Goal: Task Accomplishment & Management: Manage account settings

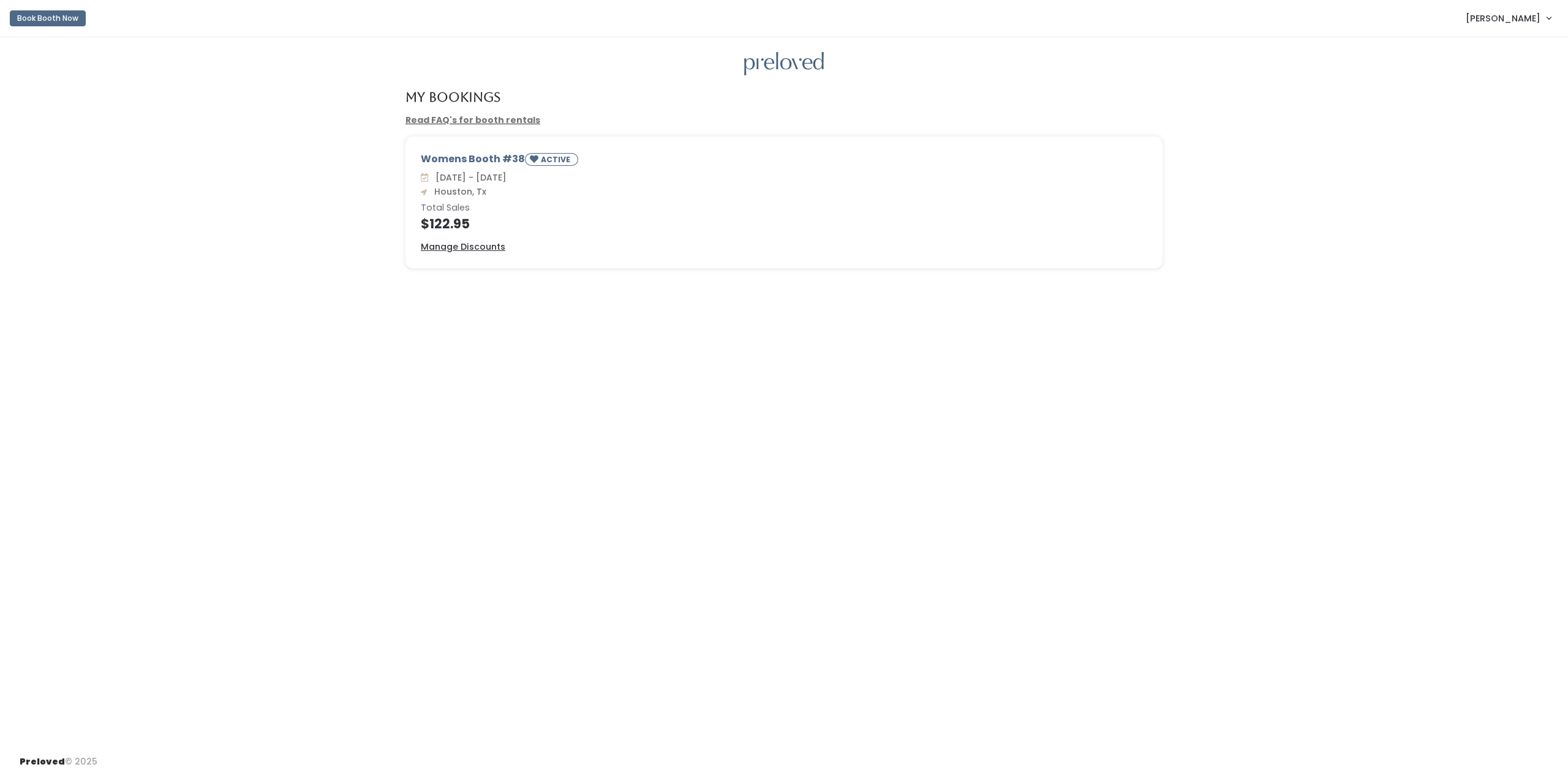
click at [1505, 18] on span "[PERSON_NAME]" at bounding box center [1503, 18] width 75 height 13
click at [1509, 39] on link "My bookings" at bounding box center [1508, 47] width 110 height 22
